Goal: Information Seeking & Learning: Learn about a topic

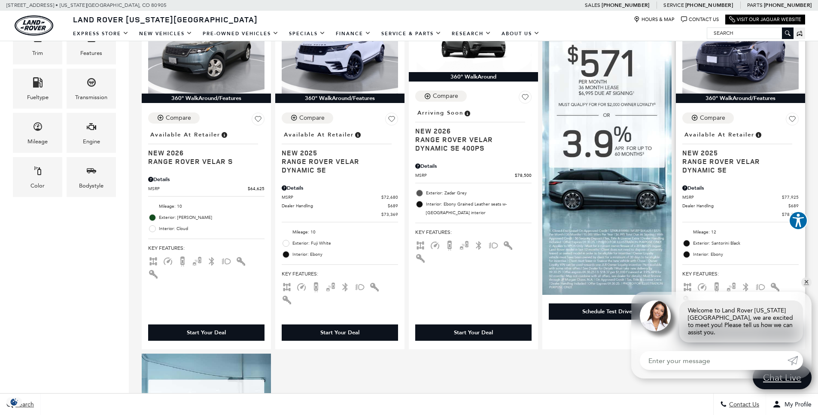
scroll to position [239, 0]
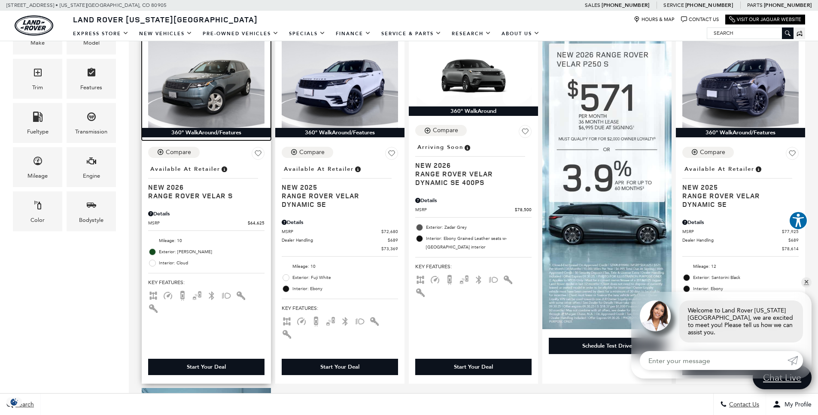
click at [218, 111] on img at bounding box center [206, 84] width 116 height 87
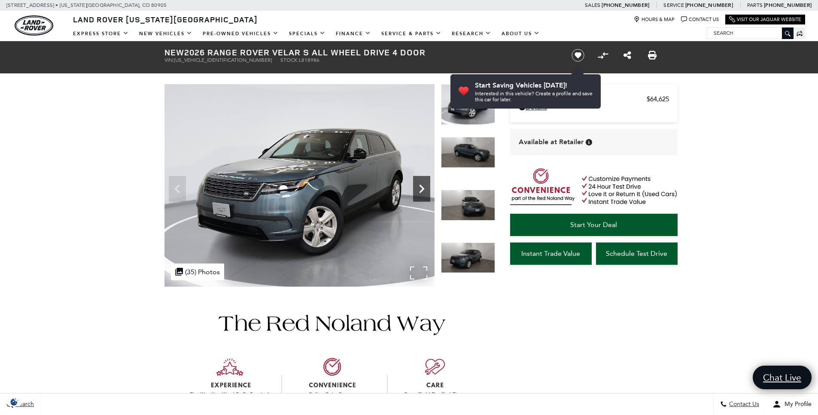
click at [423, 191] on icon "Next" at bounding box center [421, 188] width 17 height 17
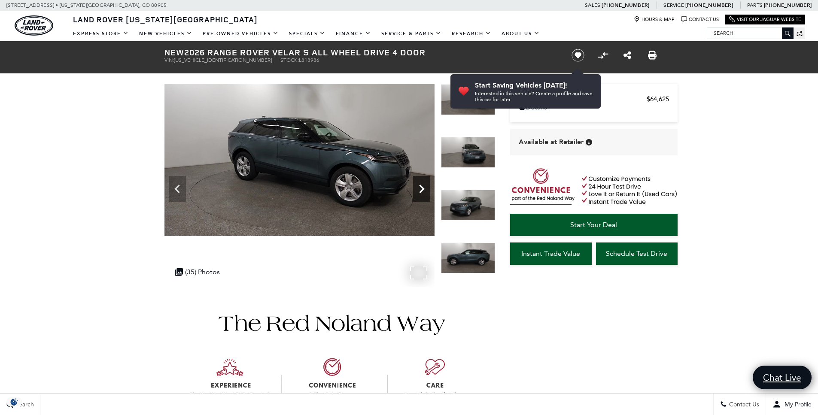
click at [423, 191] on icon "Next" at bounding box center [421, 188] width 17 height 17
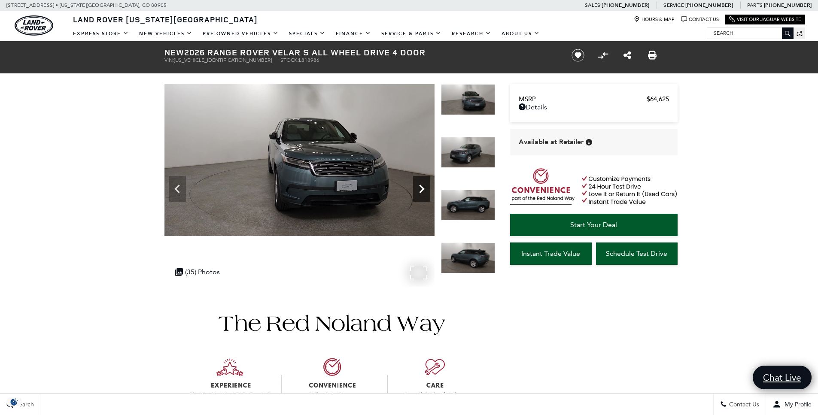
click at [423, 191] on icon "Next" at bounding box center [421, 188] width 17 height 17
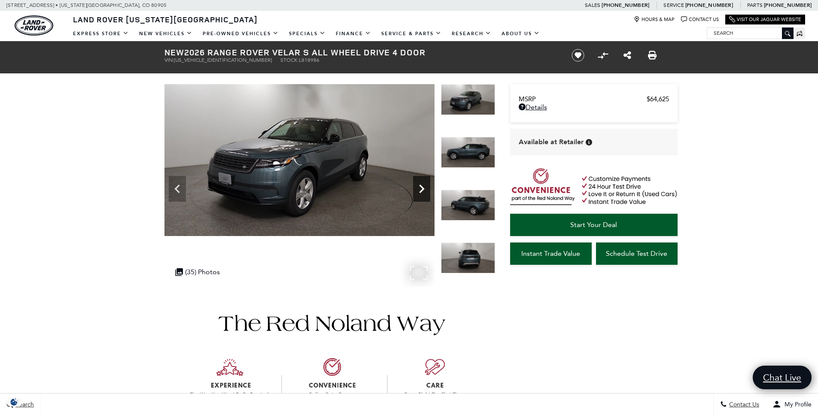
click at [423, 191] on icon "Next" at bounding box center [421, 188] width 17 height 17
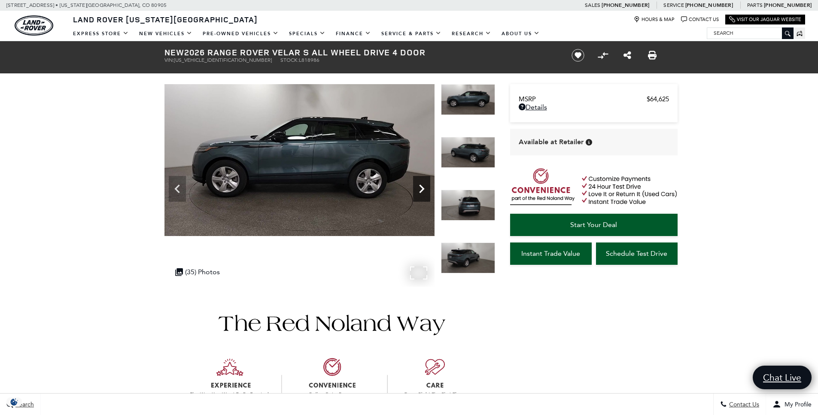
click at [423, 191] on icon "Next" at bounding box center [421, 188] width 17 height 17
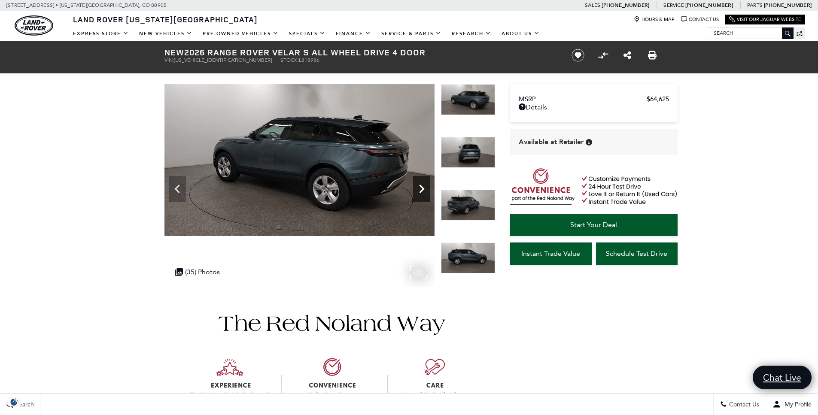
click at [423, 191] on icon "Next" at bounding box center [421, 188] width 17 height 17
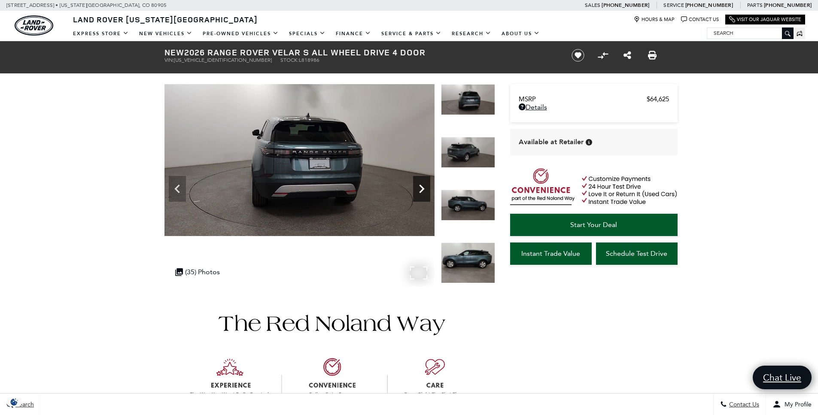
click at [423, 191] on icon "Next" at bounding box center [421, 188] width 17 height 17
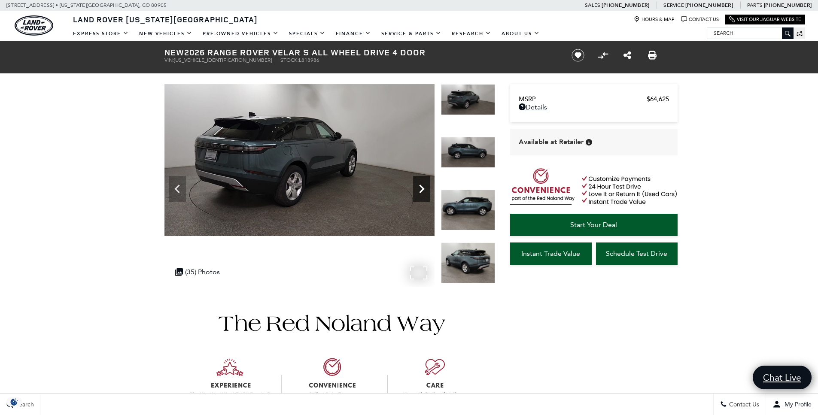
click at [423, 191] on icon "Next" at bounding box center [421, 188] width 17 height 17
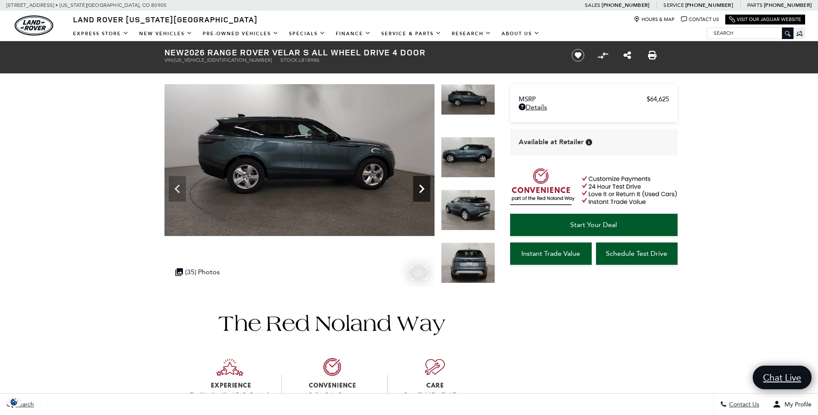
click at [423, 191] on icon "Next" at bounding box center [421, 188] width 17 height 17
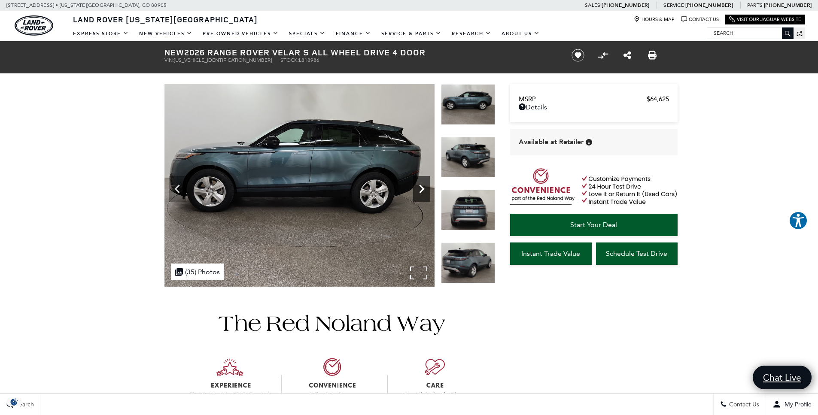
click at [423, 191] on icon "Next" at bounding box center [421, 188] width 17 height 17
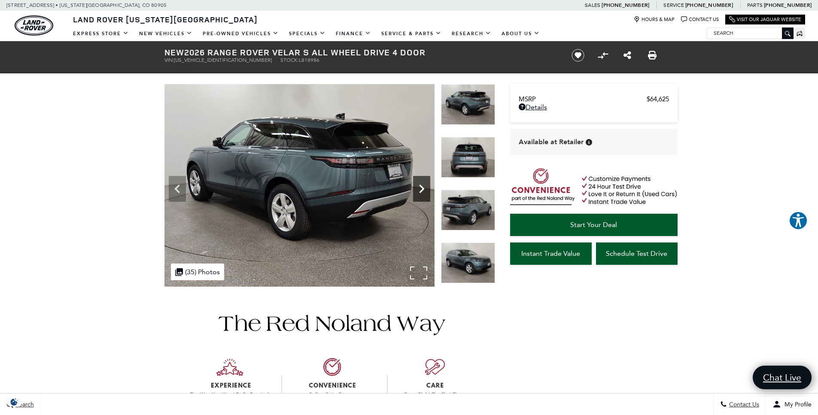
click at [423, 191] on icon "Next" at bounding box center [421, 188] width 17 height 17
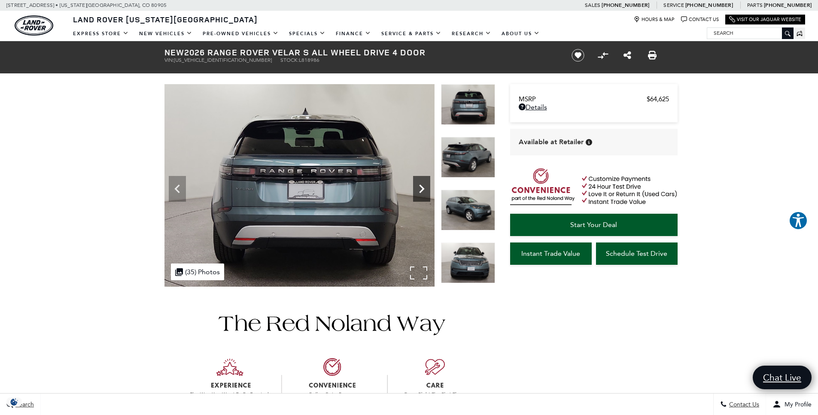
click at [423, 191] on icon "Next" at bounding box center [421, 188] width 17 height 17
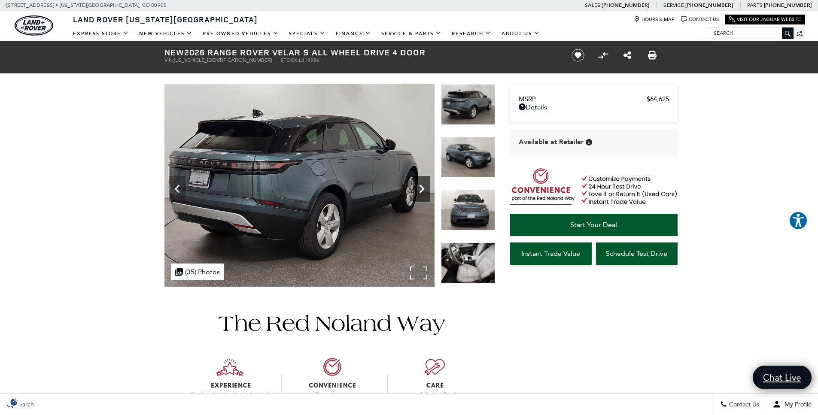
click at [423, 191] on icon "Next" at bounding box center [421, 188] width 17 height 17
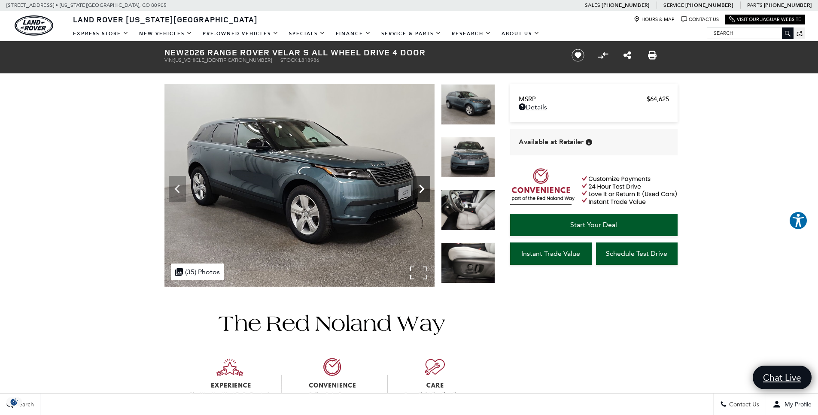
click at [427, 189] on icon "Next" at bounding box center [421, 188] width 17 height 17
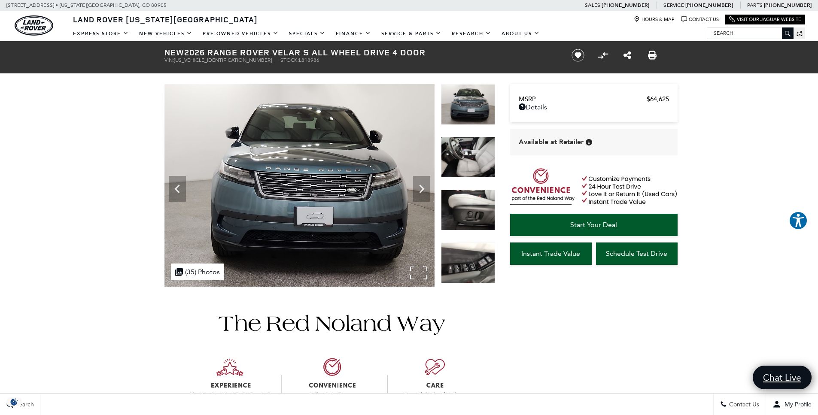
click at [415, 269] on img at bounding box center [299, 185] width 270 height 203
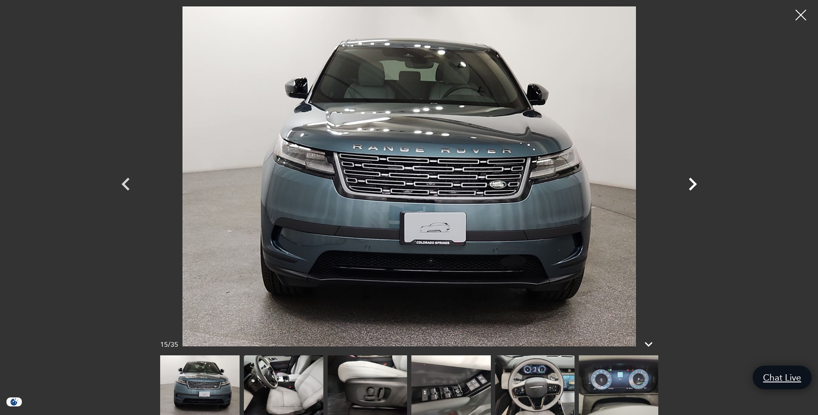
click at [696, 186] on icon "Next" at bounding box center [692, 184] width 26 height 26
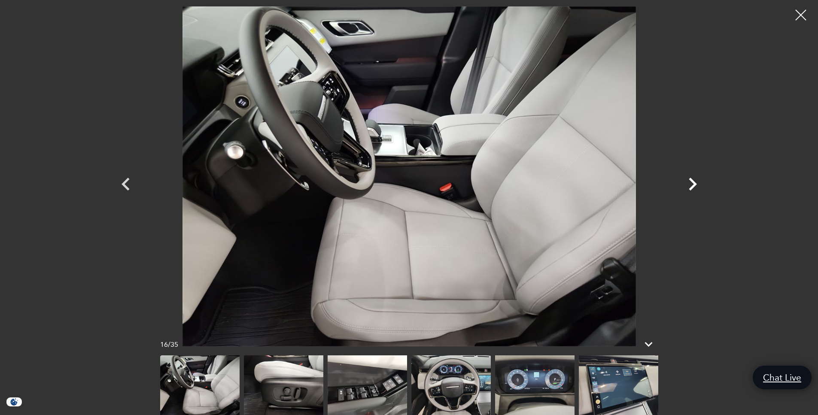
click at [696, 186] on icon "Next" at bounding box center [692, 184] width 26 height 26
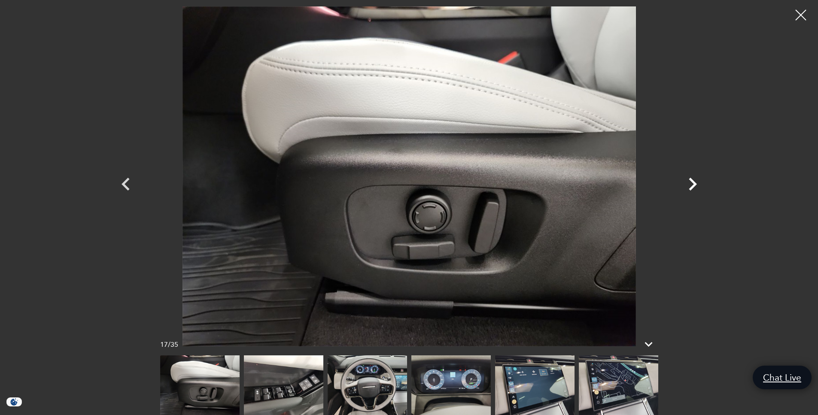
click at [696, 186] on icon "Next" at bounding box center [692, 184] width 26 height 26
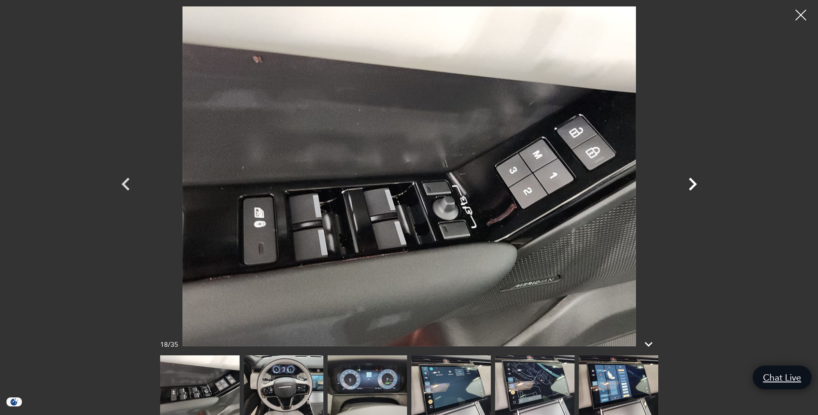
click at [696, 186] on icon "Next" at bounding box center [692, 184] width 26 height 26
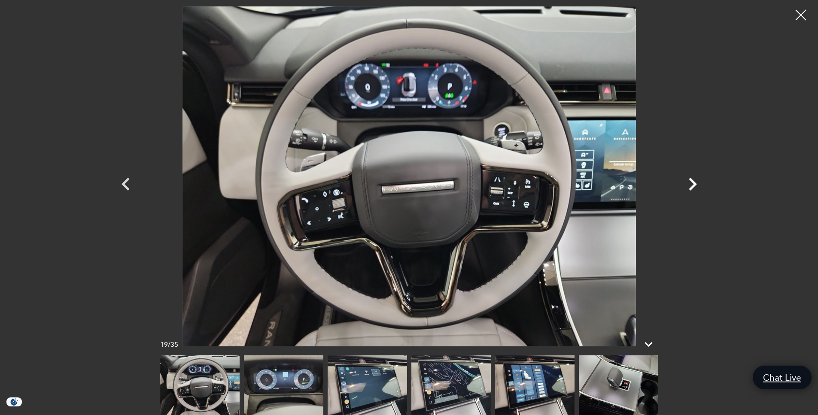
click at [696, 186] on icon "Next" at bounding box center [692, 184] width 26 height 26
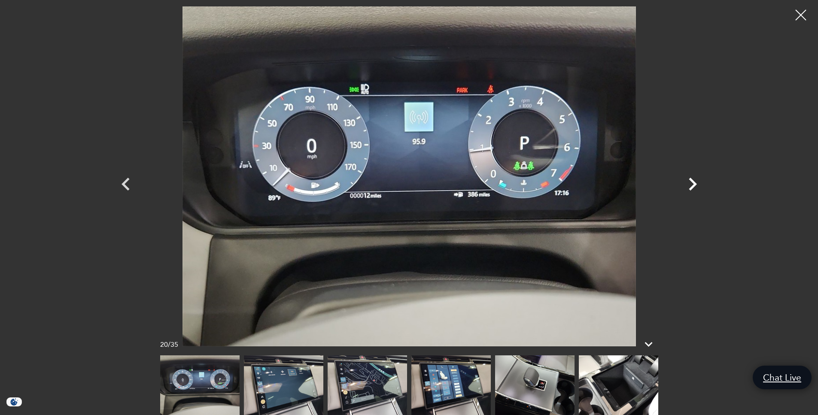
click at [696, 186] on icon "Next" at bounding box center [692, 184] width 26 height 26
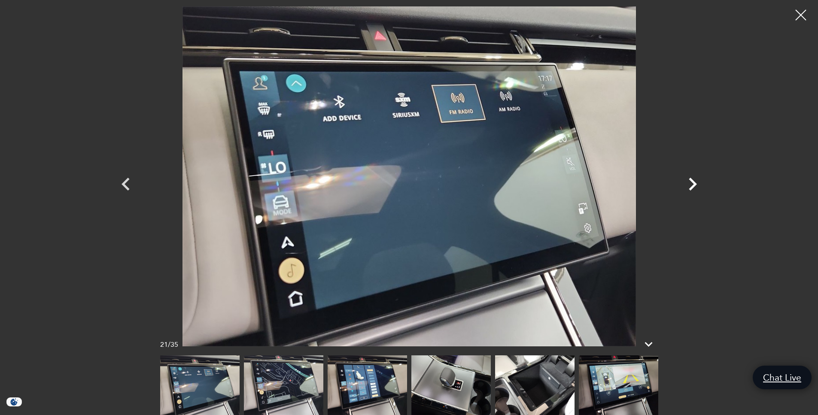
click at [696, 186] on icon "Next" at bounding box center [692, 184] width 26 height 26
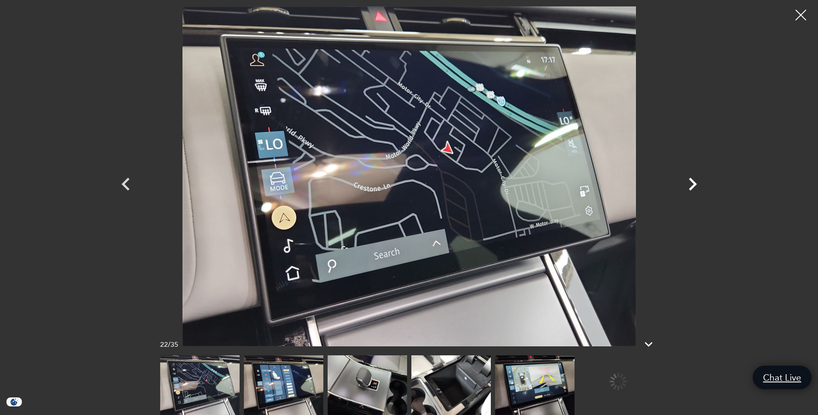
click at [696, 186] on icon "Next" at bounding box center [692, 184] width 26 height 26
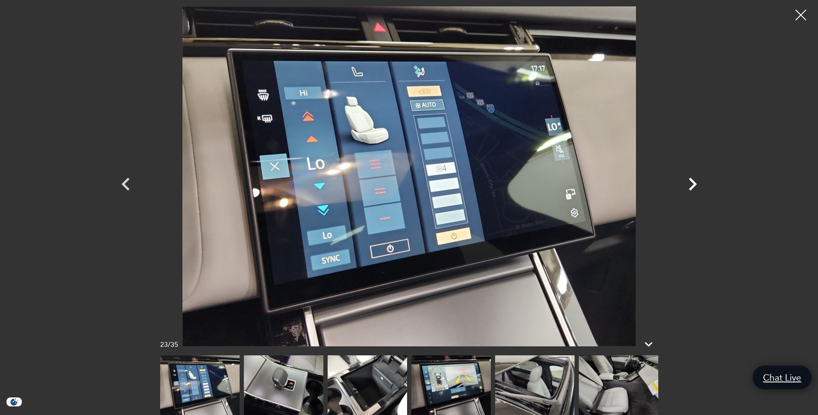
click at [696, 186] on icon "Next" at bounding box center [692, 184] width 26 height 26
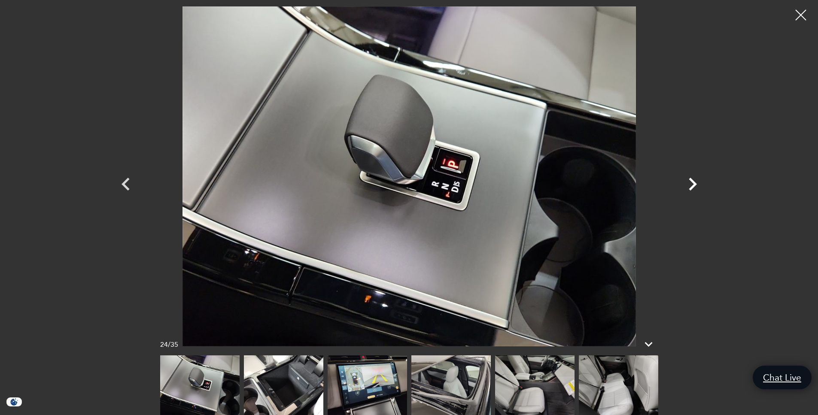
click at [696, 186] on icon "Next" at bounding box center [692, 184] width 26 height 26
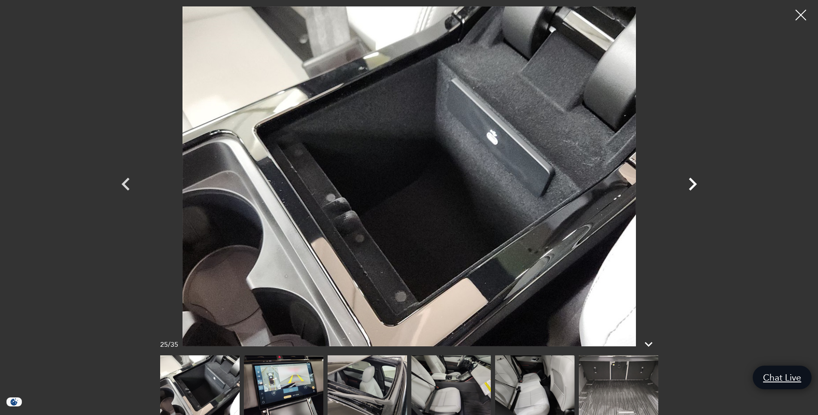
click at [696, 186] on icon "Next" at bounding box center [692, 184] width 26 height 26
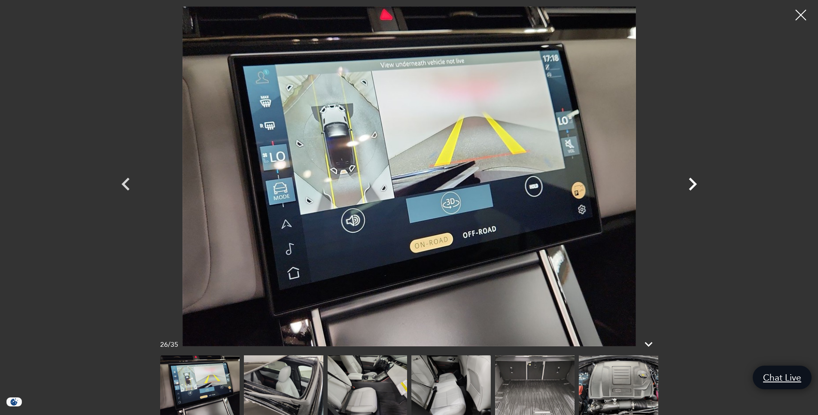
click at [696, 186] on icon "Next" at bounding box center [692, 184] width 26 height 26
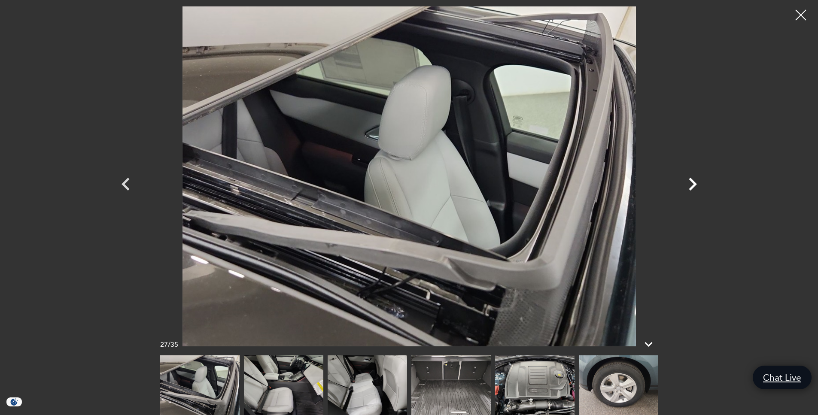
click at [696, 186] on icon "Next" at bounding box center [692, 184] width 26 height 26
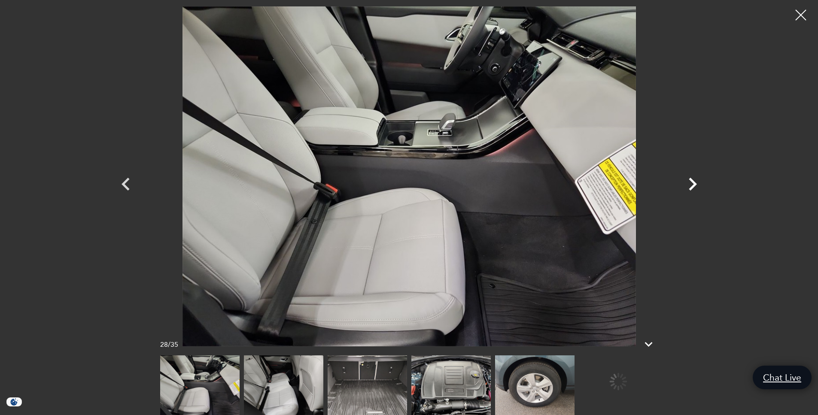
click at [696, 186] on icon "Next" at bounding box center [692, 184] width 26 height 26
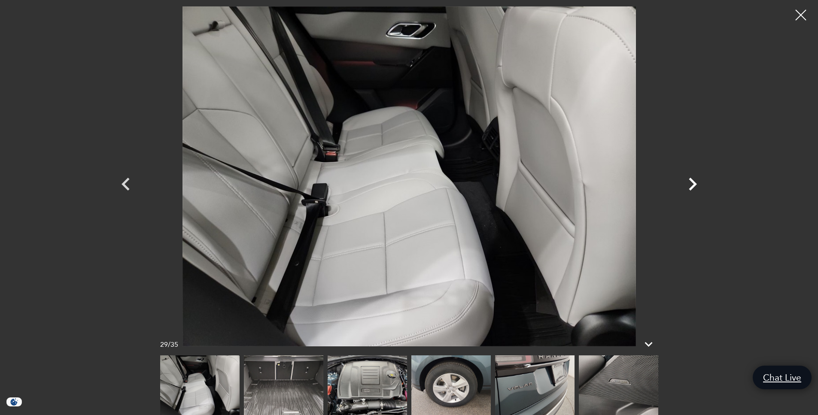
click at [696, 186] on icon "Next" at bounding box center [692, 184] width 26 height 26
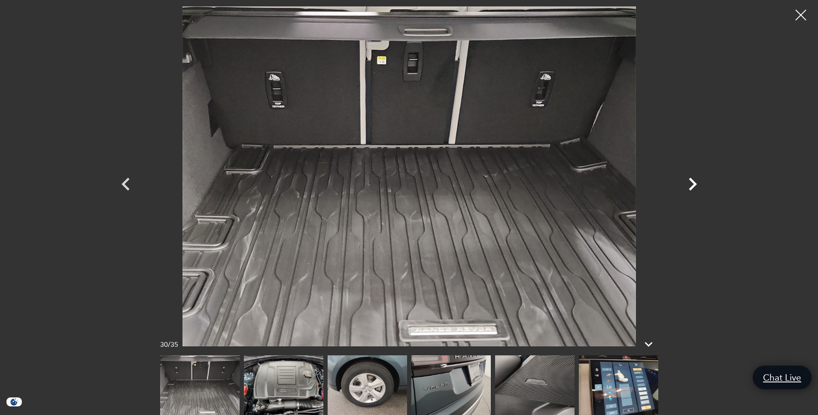
click at [696, 186] on icon "Next" at bounding box center [692, 184] width 26 height 26
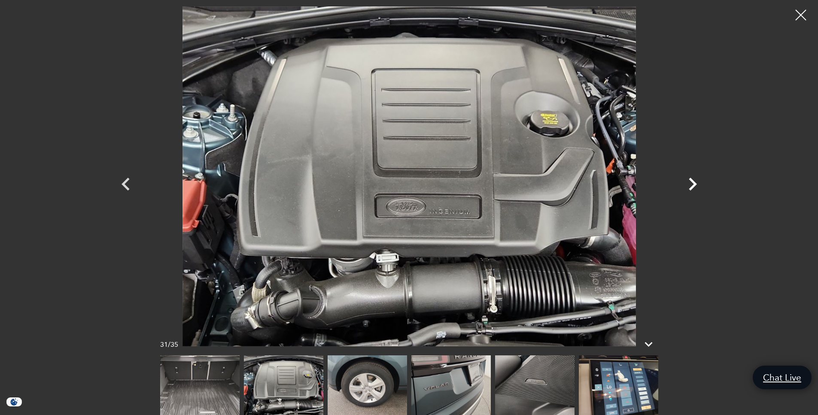
click at [696, 186] on icon "Next" at bounding box center [692, 184] width 26 height 26
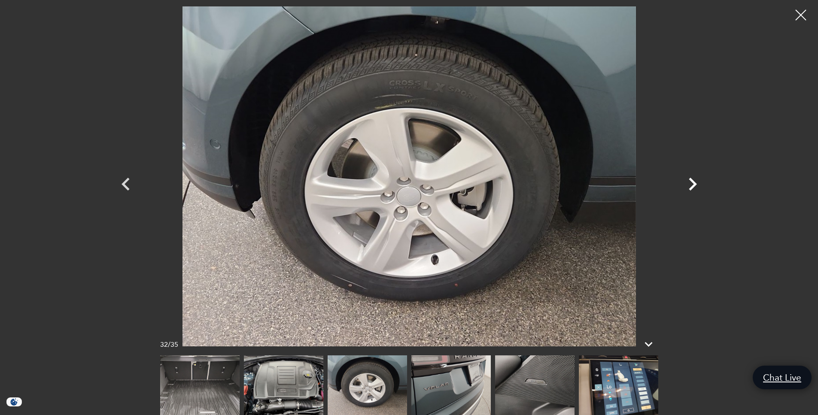
click at [696, 186] on icon "Next" at bounding box center [692, 184] width 26 height 26
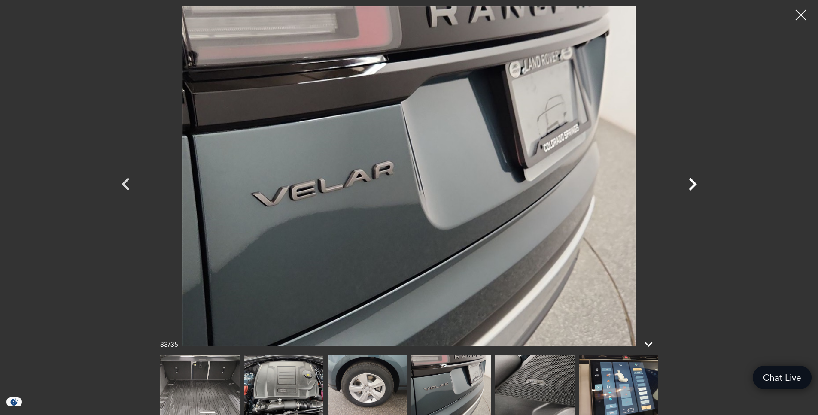
click at [696, 186] on icon "Next" at bounding box center [692, 184] width 26 height 26
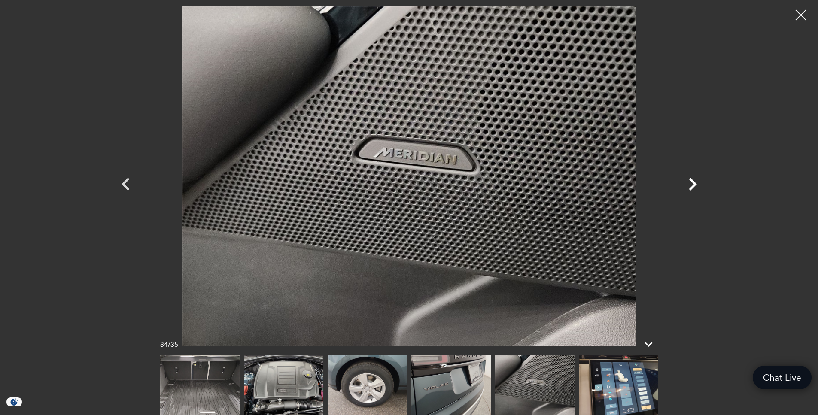
click at [696, 186] on icon "Next" at bounding box center [692, 184] width 26 height 26
